Goal: Check status: Check status

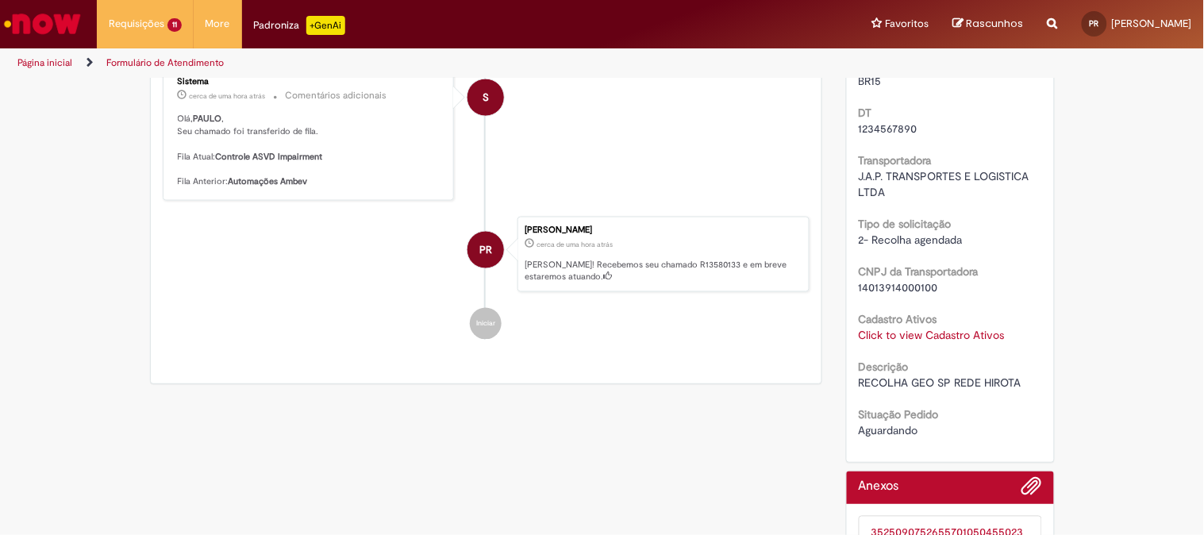
scroll to position [752, 0]
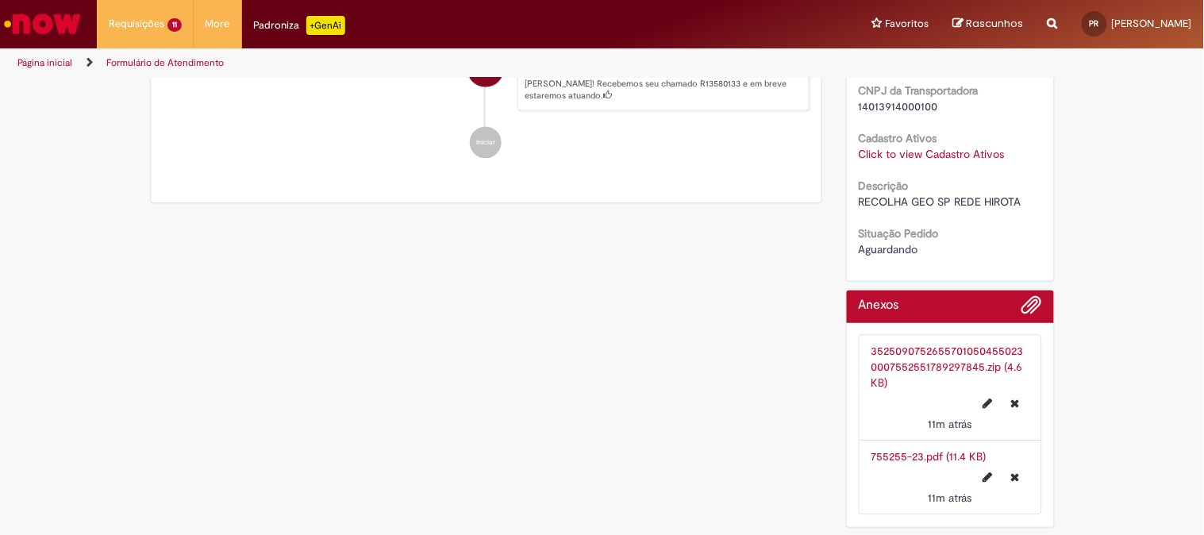
click at [892, 451] on link "755255-23.pdf (11.4 KB)" at bounding box center [928, 457] width 115 height 14
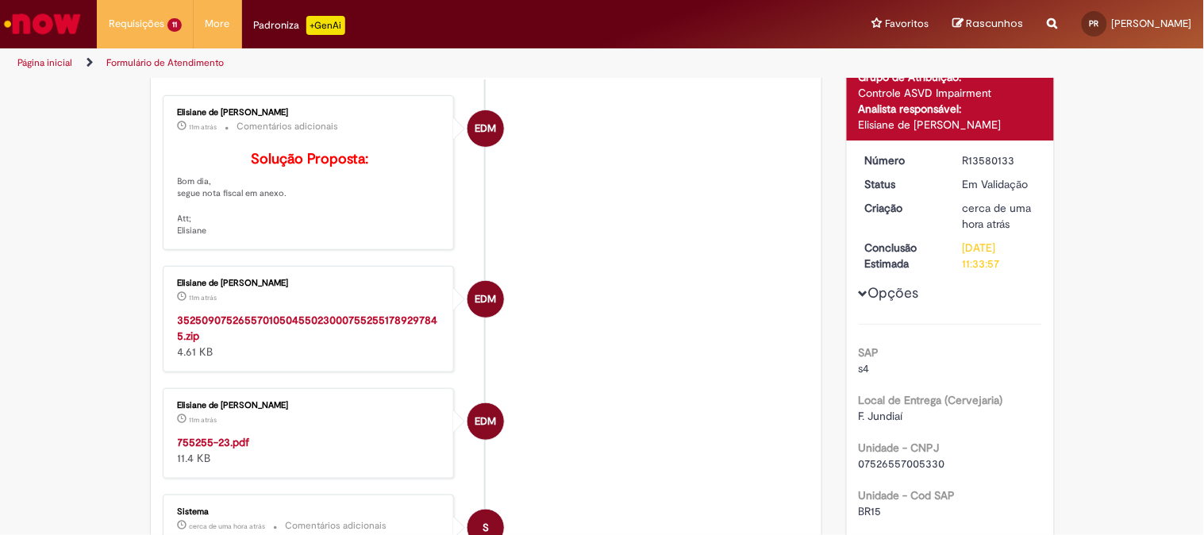
scroll to position [0, 0]
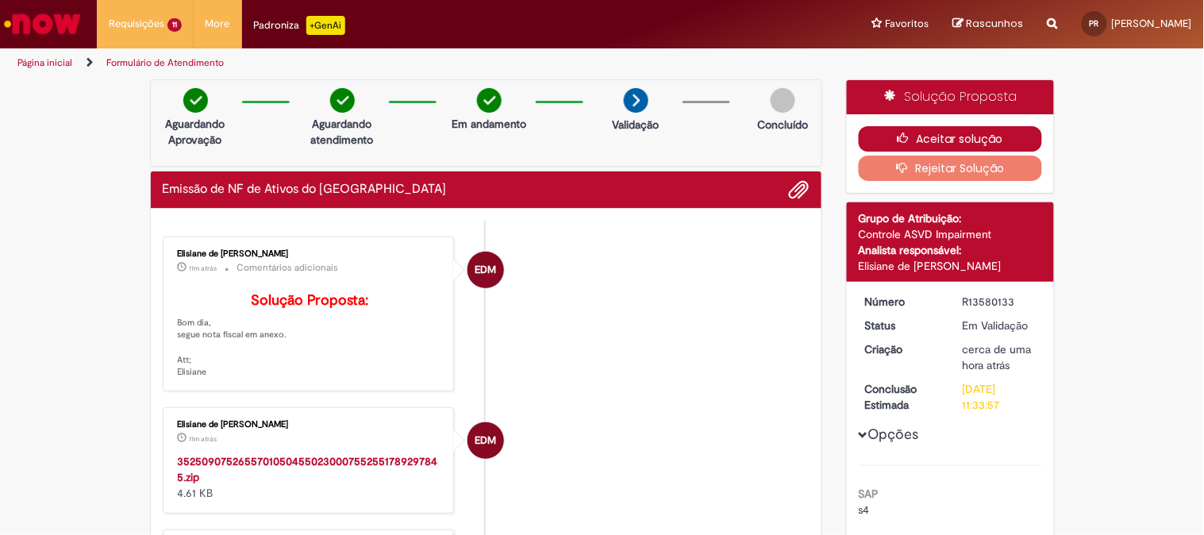
click at [937, 131] on button "Aceitar solução" at bounding box center [949, 138] width 183 height 25
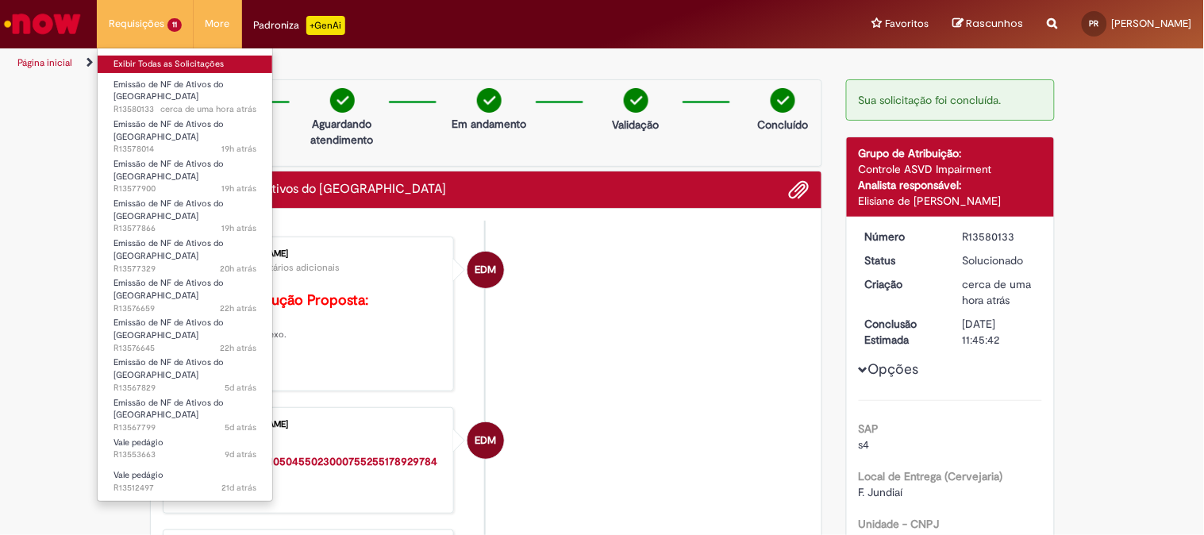
click at [127, 62] on link "Exibir Todas as Solicitações" at bounding box center [185, 64] width 175 height 17
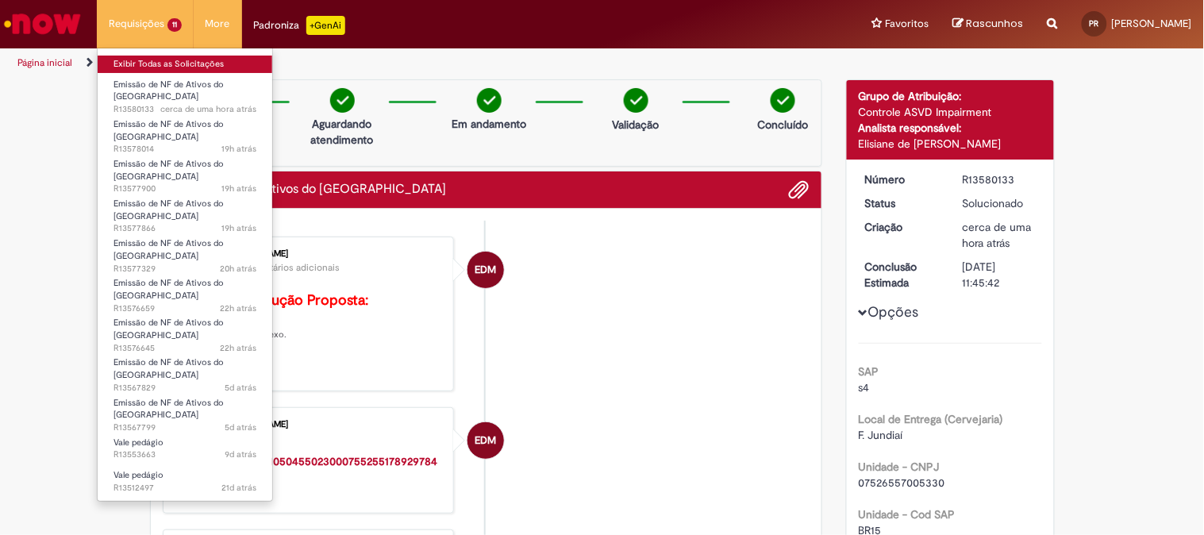
click at [127, 62] on link "Exibir Todas as Solicitações" at bounding box center [185, 64] width 175 height 17
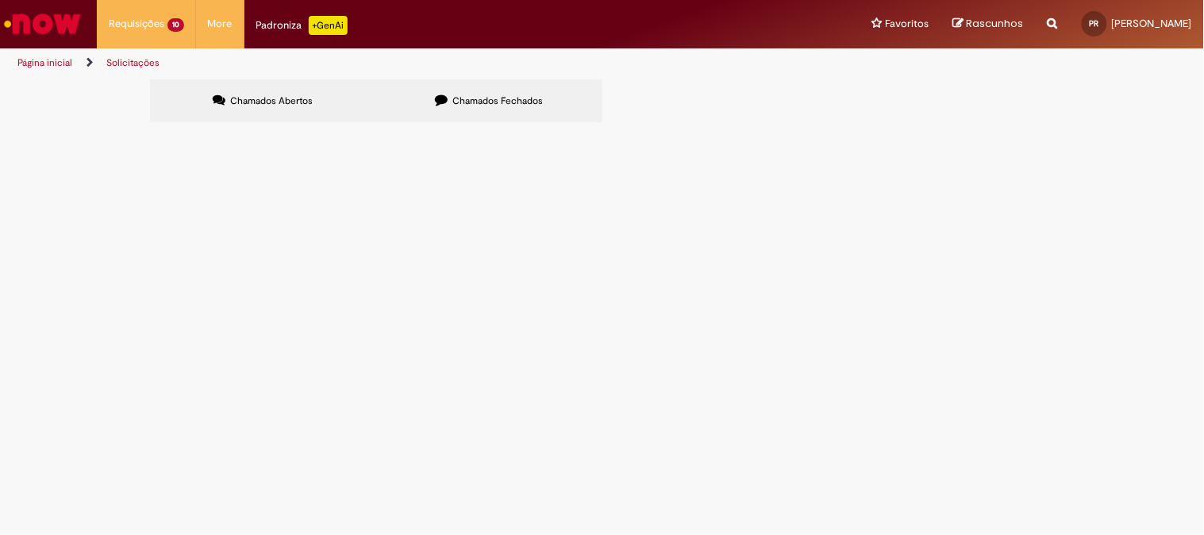
click at [486, 100] on span "Chamados Fechados" at bounding box center [497, 100] width 90 height 13
click at [0, 0] on span "DT CORRETA 6102100314 [PERSON_NAME]" at bounding box center [0, 0] width 0 height 0
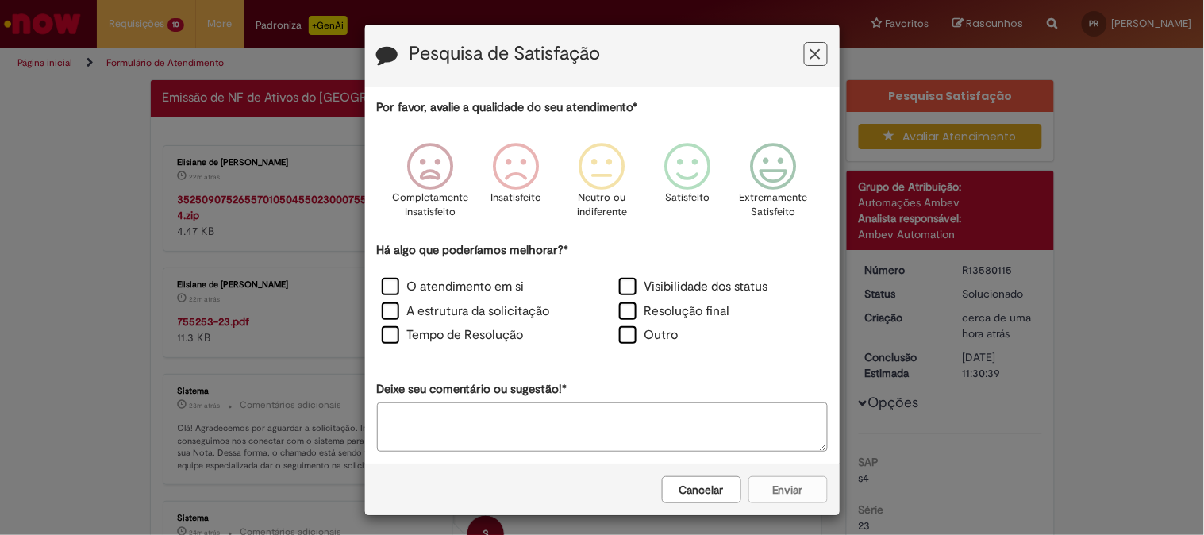
click at [810, 46] on icon "Feedback" at bounding box center [815, 54] width 10 height 17
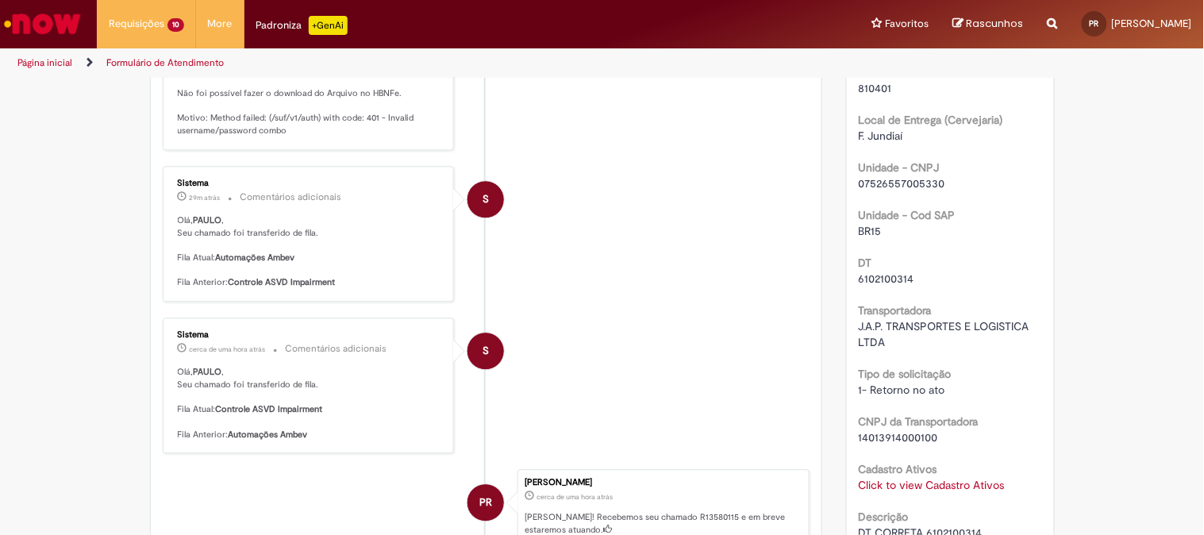
scroll to position [1260, 0]
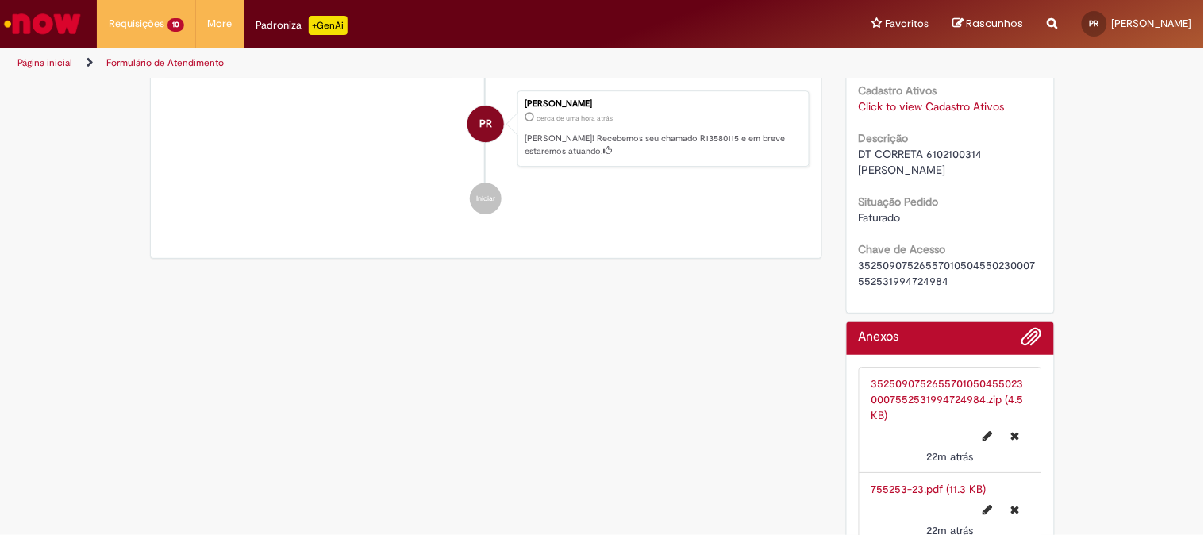
click at [881, 482] on link "755253-23.pdf (11.3 KB)" at bounding box center [928, 489] width 115 height 14
